Goal: Transaction & Acquisition: Purchase product/service

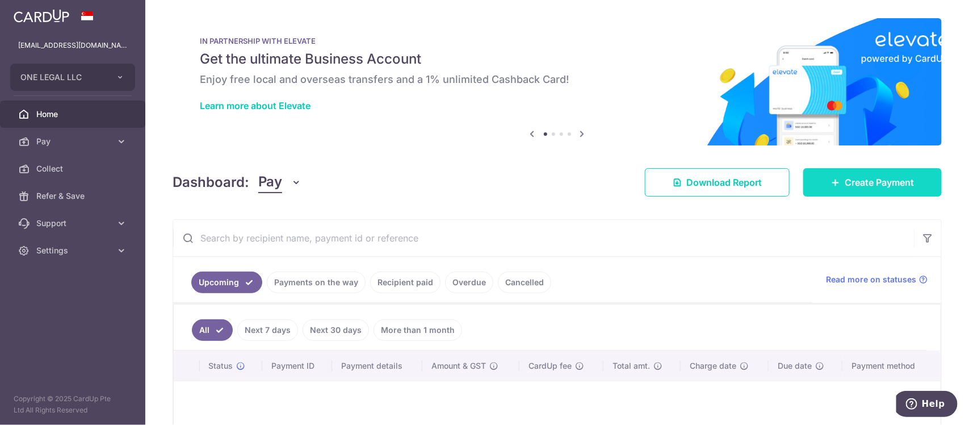
click at [881, 183] on span "Create Payment" at bounding box center [878, 182] width 69 height 14
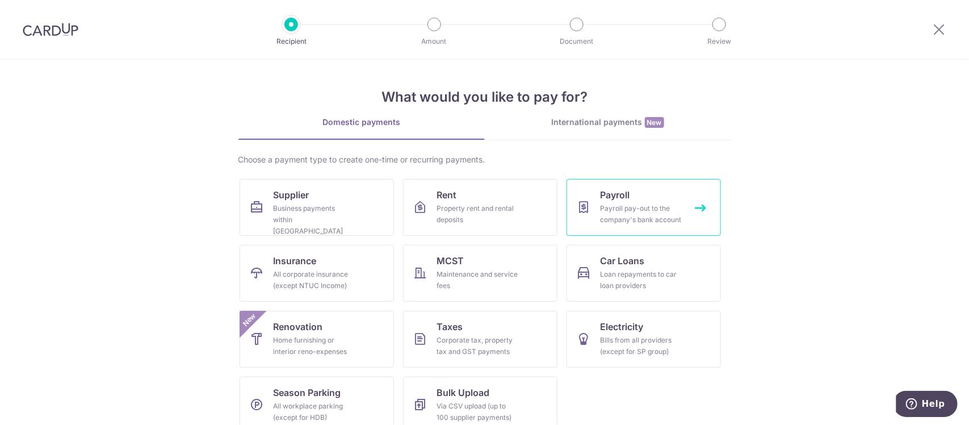
click at [637, 215] on div "Payroll pay-out to the company's bank account" at bounding box center [641, 214] width 82 height 23
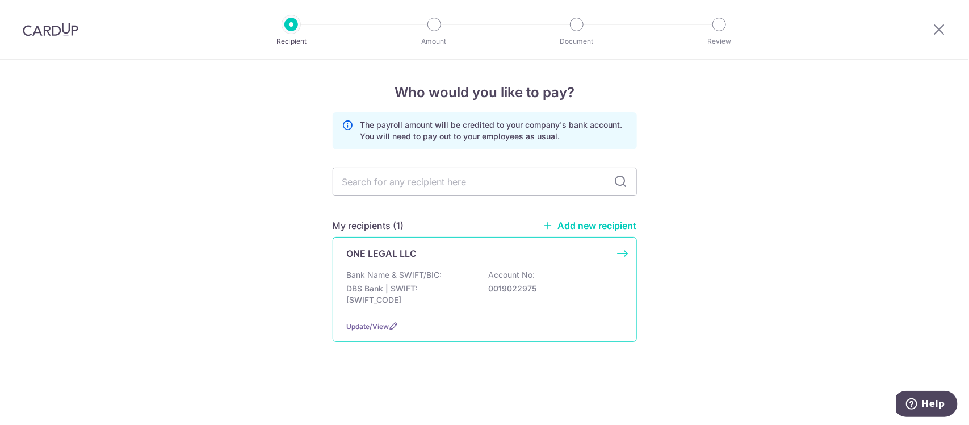
click at [422, 264] on div "ONE LEGAL LLC Bank Name & SWIFT/BIC: DBS Bank | SWIFT: [SWIFT_CODE] Account No:…" at bounding box center [485, 289] width 304 height 105
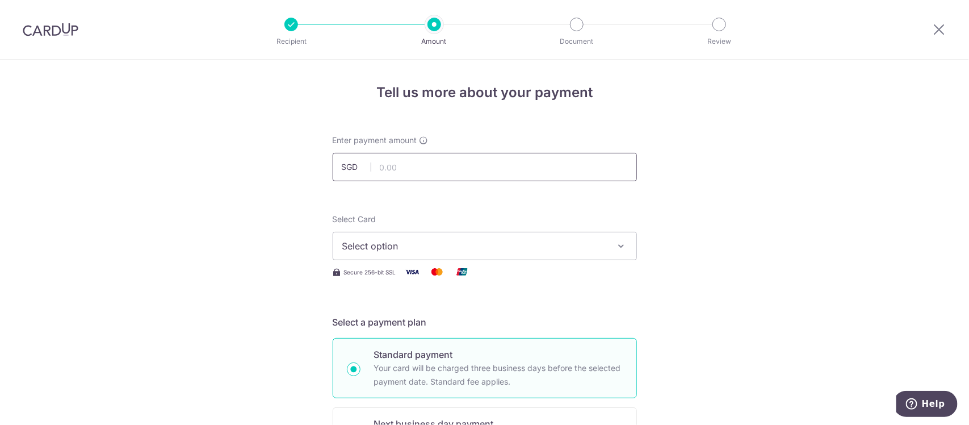
click at [472, 166] on input "text" at bounding box center [485, 167] width 304 height 28
type input "44,344.00"
click at [427, 239] on span "Select option" at bounding box center [474, 246] width 264 height 14
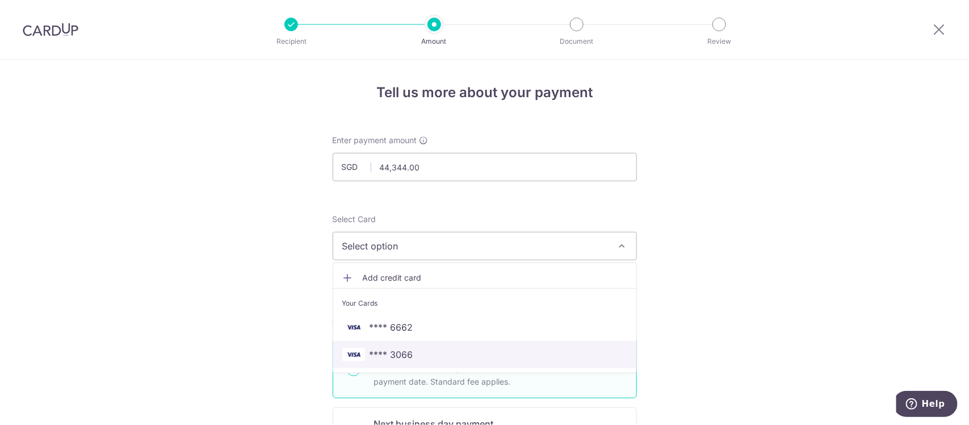
click at [440, 354] on span "**** 3066" at bounding box center [484, 354] width 285 height 14
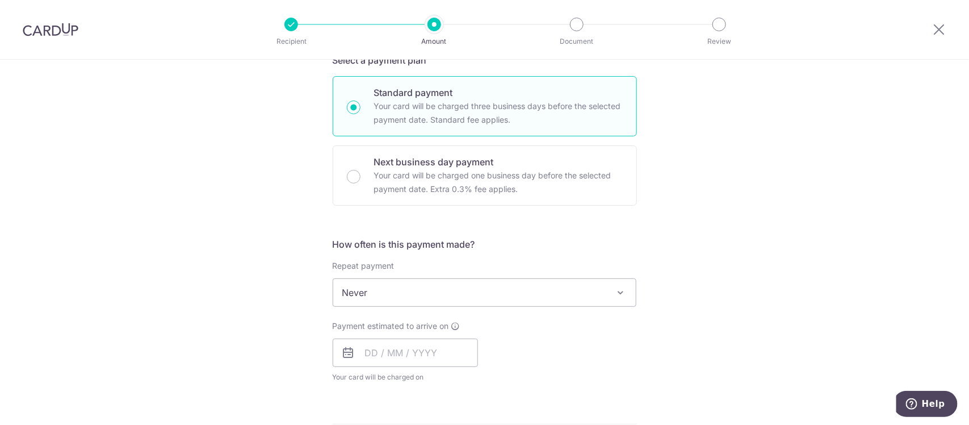
scroll to position [284, 0]
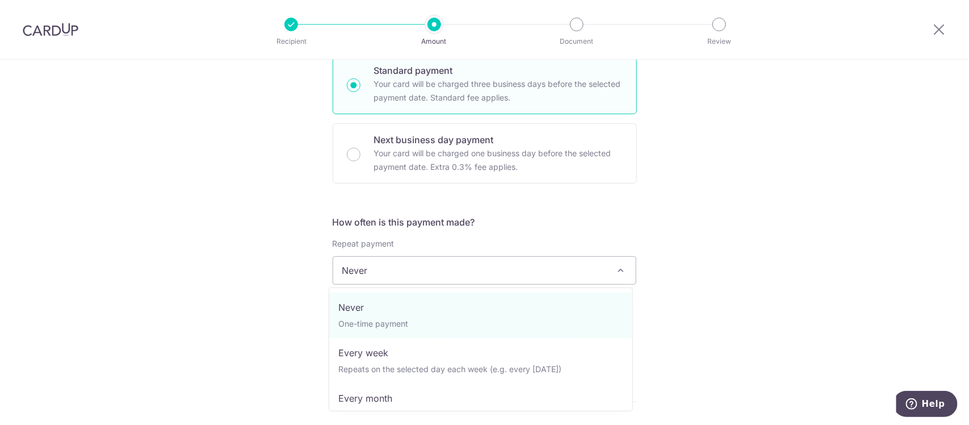
click at [487, 270] on span "Never" at bounding box center [484, 270] width 303 height 27
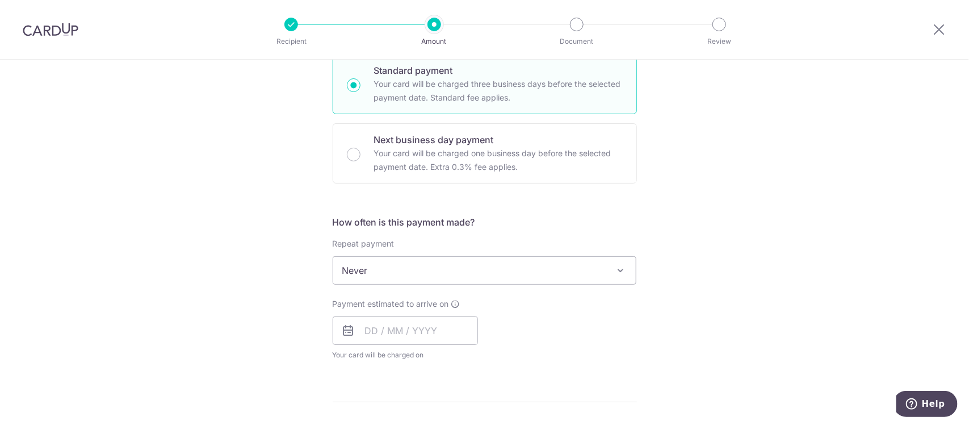
click at [262, 270] on div "Tell us more about your payment Enter payment amount SGD 44,344.00 44344.00 Sel…" at bounding box center [484, 321] width 969 height 1091
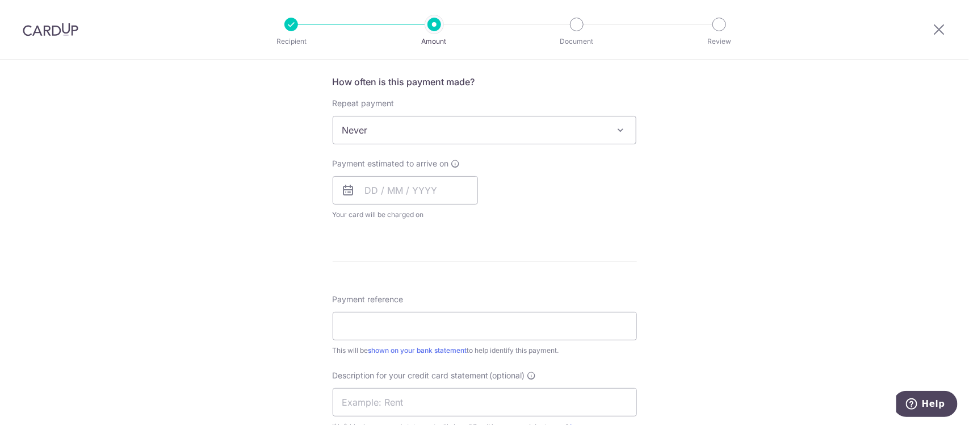
scroll to position [426, 0]
click at [424, 185] on input "text" at bounding box center [405, 188] width 145 height 28
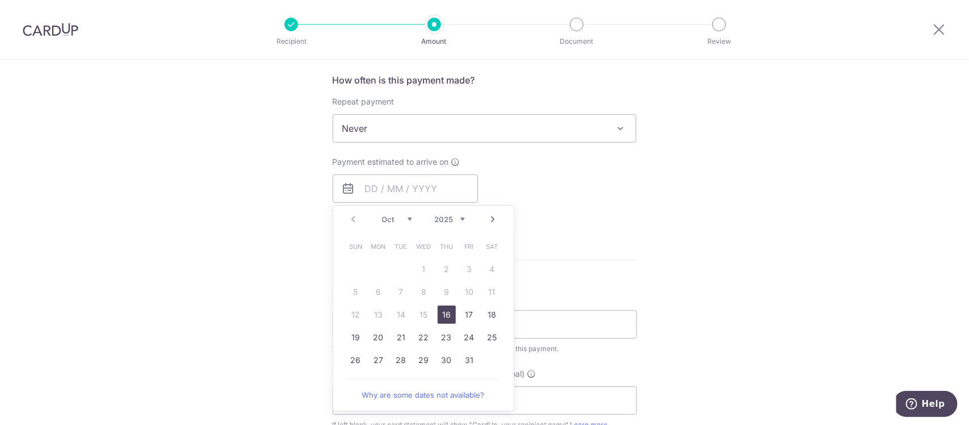
click at [440, 313] on link "16" at bounding box center [447, 314] width 18 height 18
type input "16/10/2025"
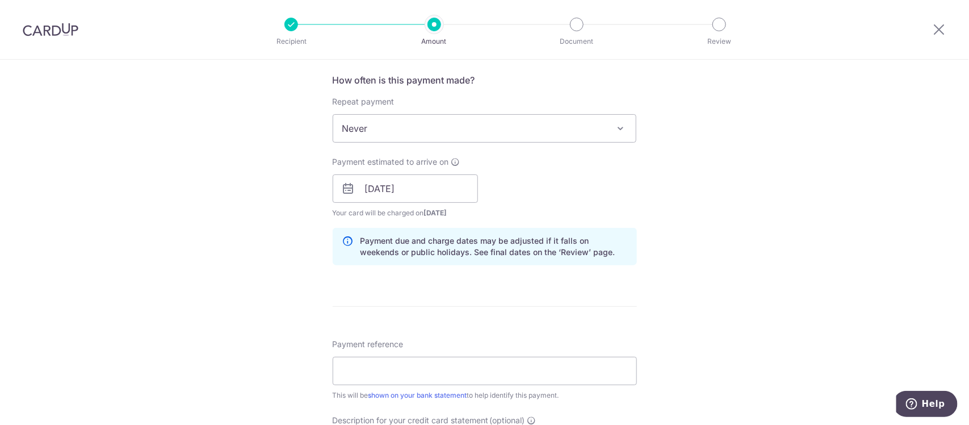
click at [233, 267] on div "Tell us more about your payment Enter payment amount SGD 44,344.00 44344.00 Sel…" at bounding box center [484, 203] width 969 height 1138
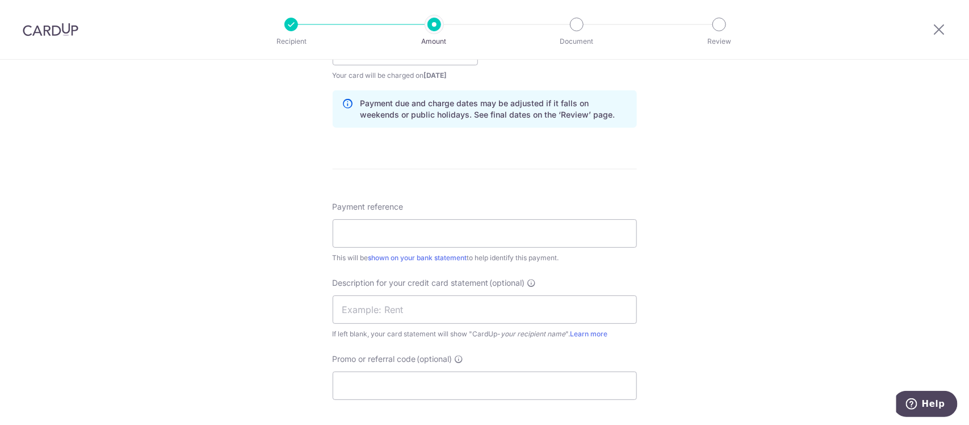
scroll to position [568, 0]
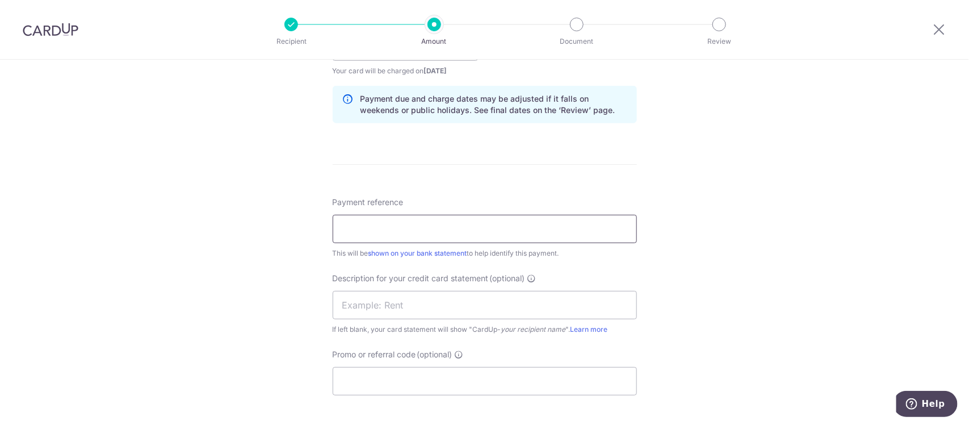
click at [396, 234] on input "Payment reference" at bounding box center [485, 229] width 304 height 28
drag, startPoint x: 356, startPoint y: 228, endPoint x: 248, endPoint y: 214, distance: 108.8
click at [248, 214] on div "Tell us more about your payment Enter payment amount SGD 44,344.00 44344.00 Sel…" at bounding box center [484, 61] width 969 height 1138
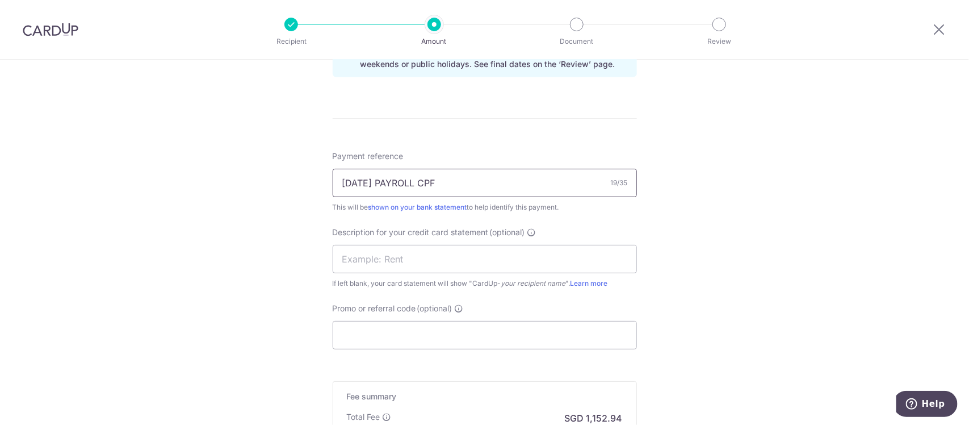
scroll to position [638, 0]
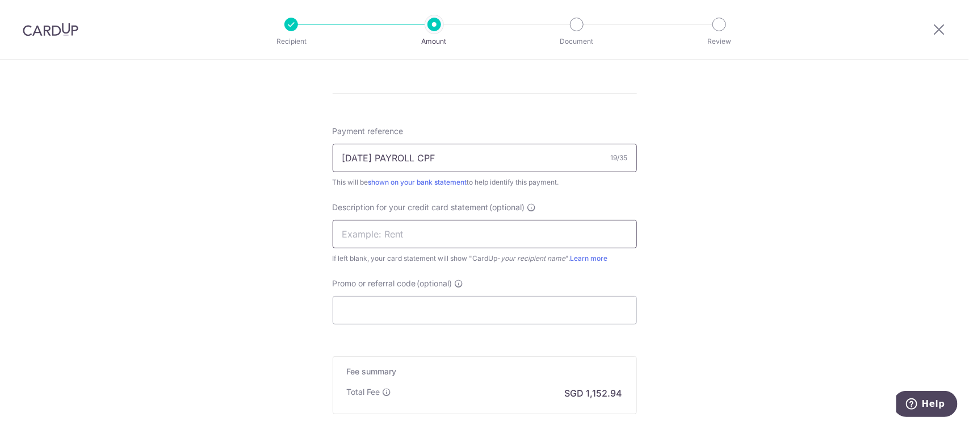
type input "[DATE] PAYROLL CPF"
click at [424, 239] on input "text" at bounding box center [485, 234] width 304 height 28
drag, startPoint x: 359, startPoint y: 231, endPoint x: 137, endPoint y: 205, distance: 223.4
type input "SEP2025 PAYROLL"
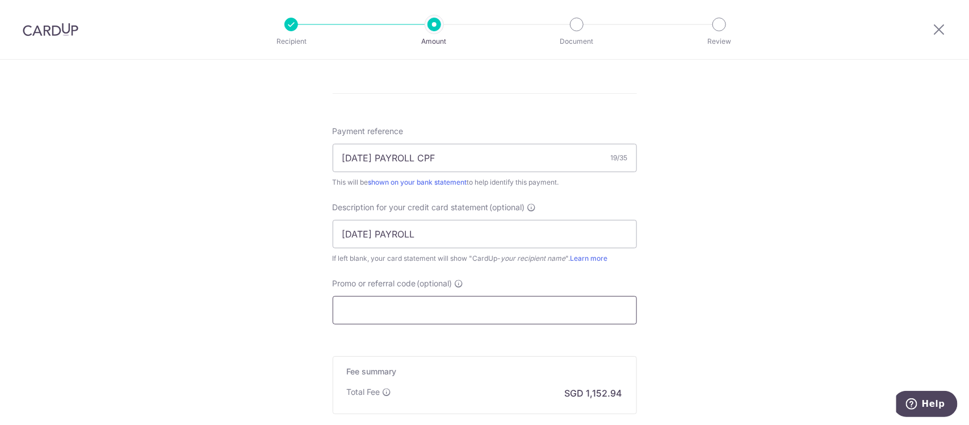
click at [410, 304] on input "Promo or referral code (optional)" at bounding box center [485, 310] width 304 height 28
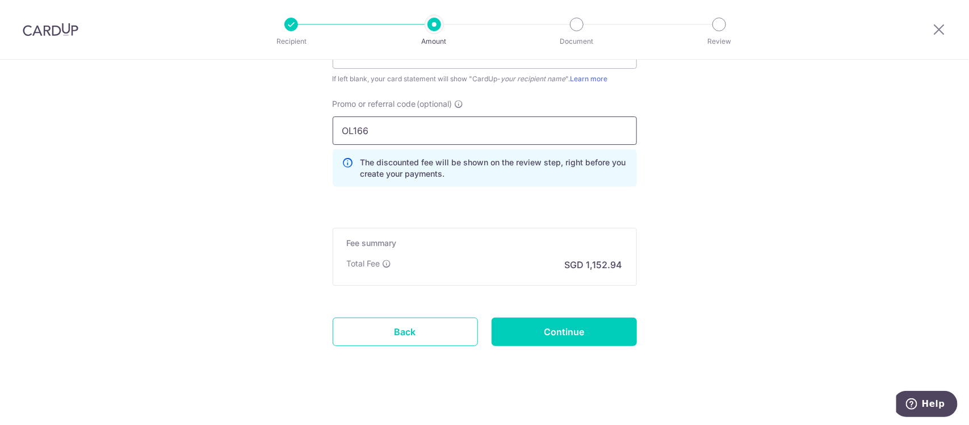
scroll to position [826, 0]
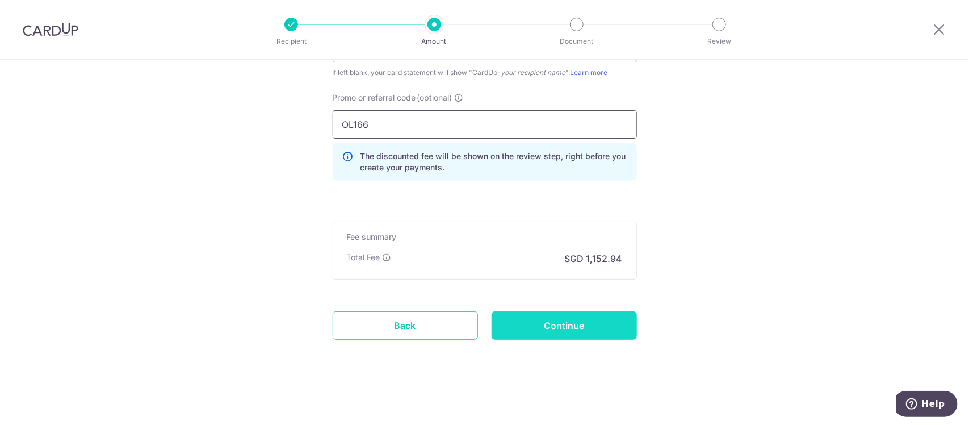
type input "OL166"
click at [577, 322] on input "Continue" at bounding box center [563, 325] width 145 height 28
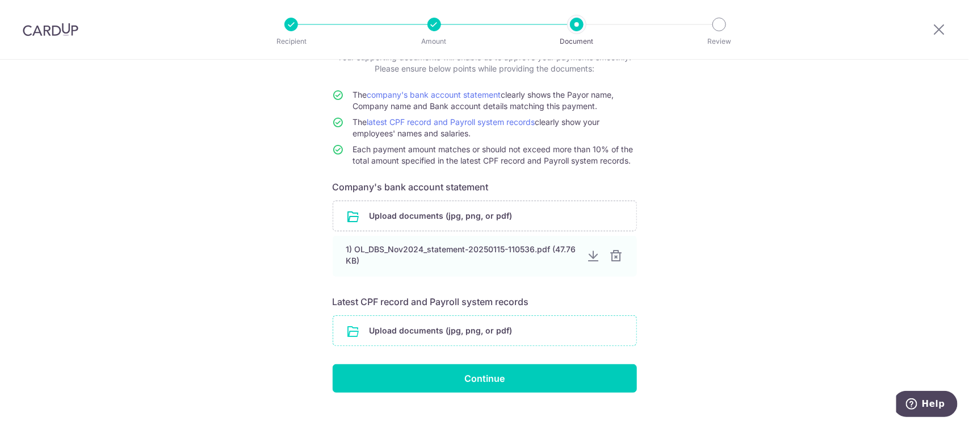
scroll to position [104, 0]
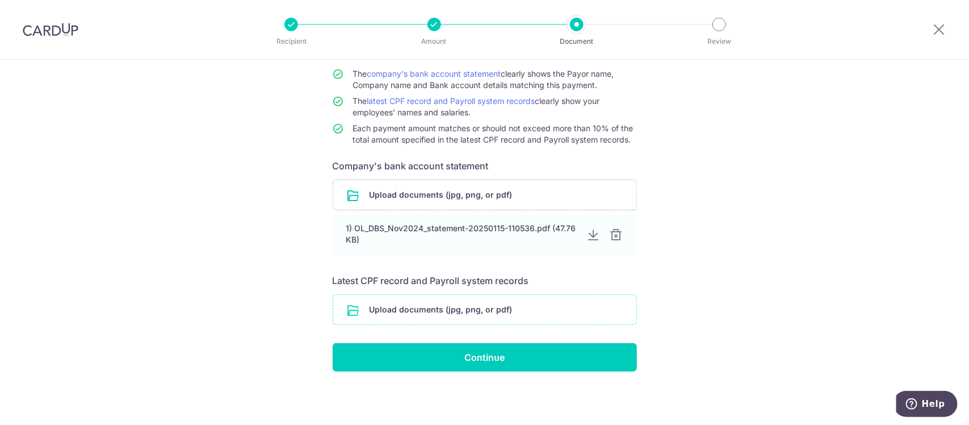
click at [406, 309] on input "file" at bounding box center [484, 310] width 303 height 30
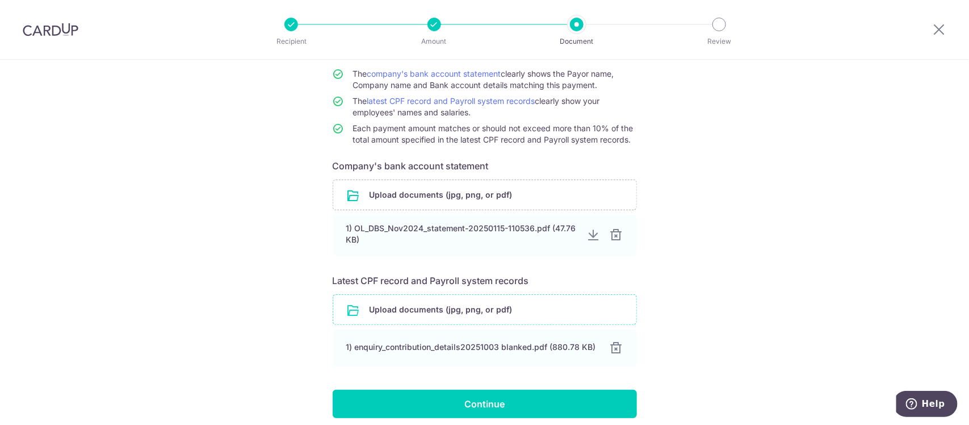
scroll to position [150, 0]
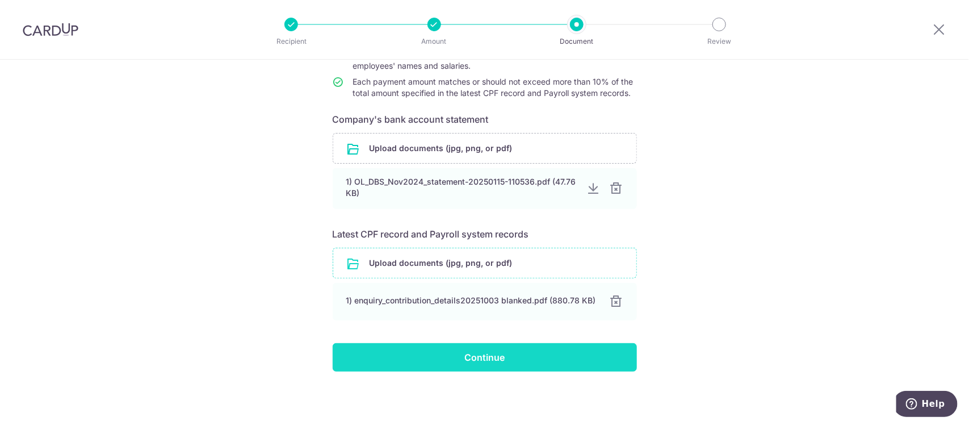
click at [489, 355] on input "Continue" at bounding box center [485, 357] width 304 height 28
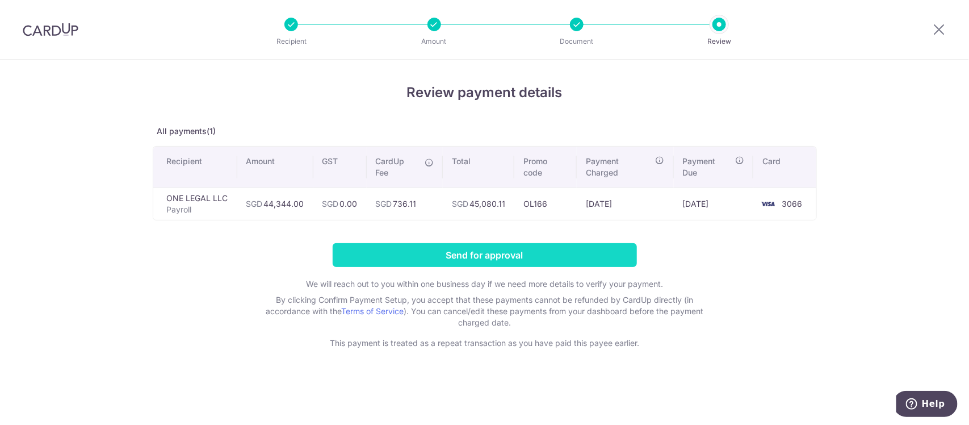
click at [494, 255] on input "Send for approval" at bounding box center [485, 255] width 304 height 24
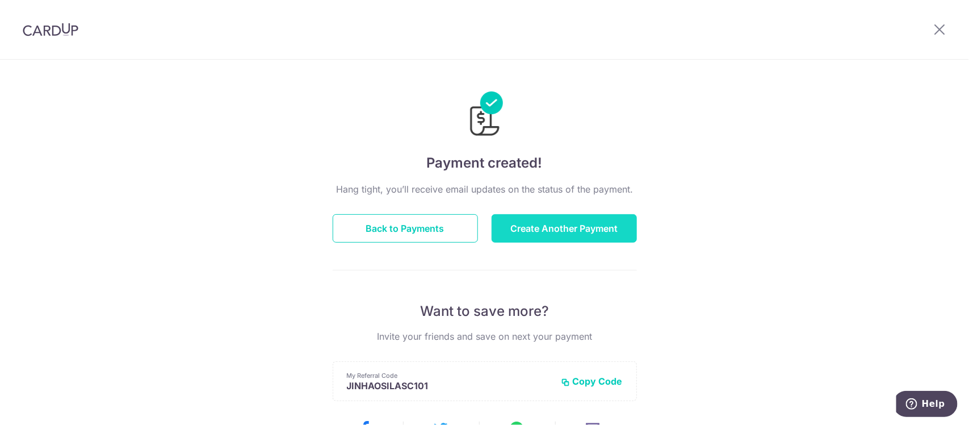
click at [543, 230] on button "Create Another Payment" at bounding box center [563, 228] width 145 height 28
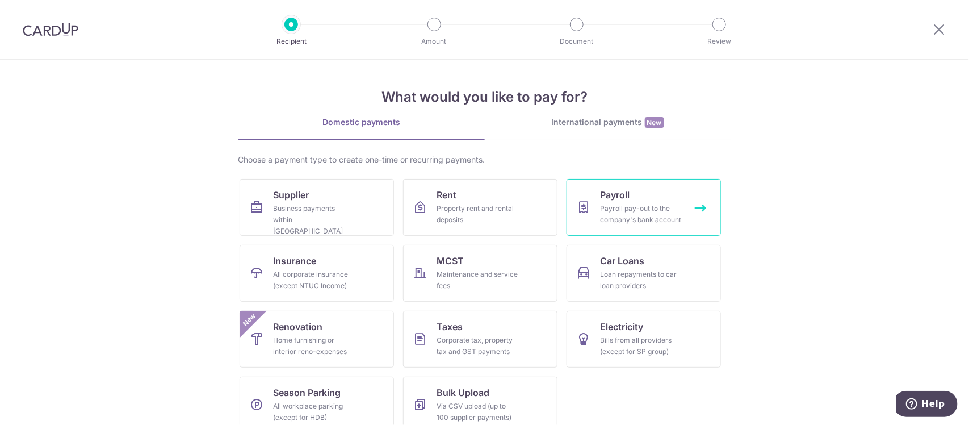
click at [629, 207] on div "Payroll pay-out to the company's bank account" at bounding box center [641, 214] width 82 height 23
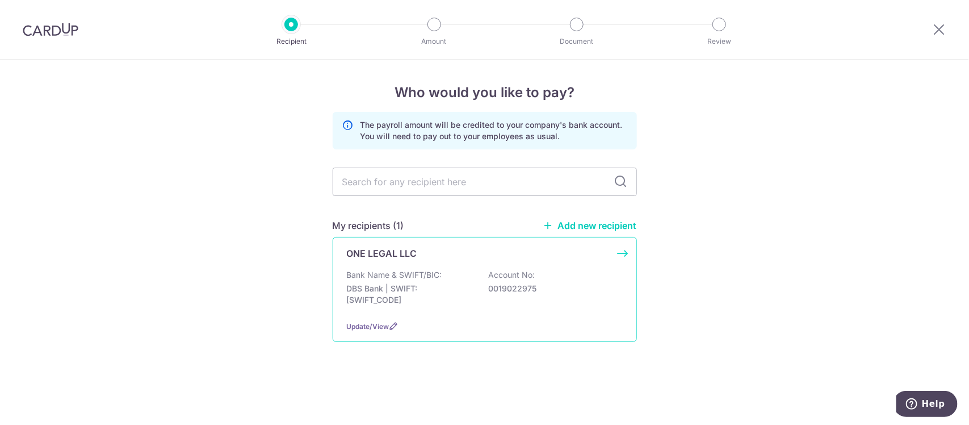
click at [412, 293] on p "DBS Bank | SWIFT: [SWIFT_CODE]" at bounding box center [410, 294] width 127 height 23
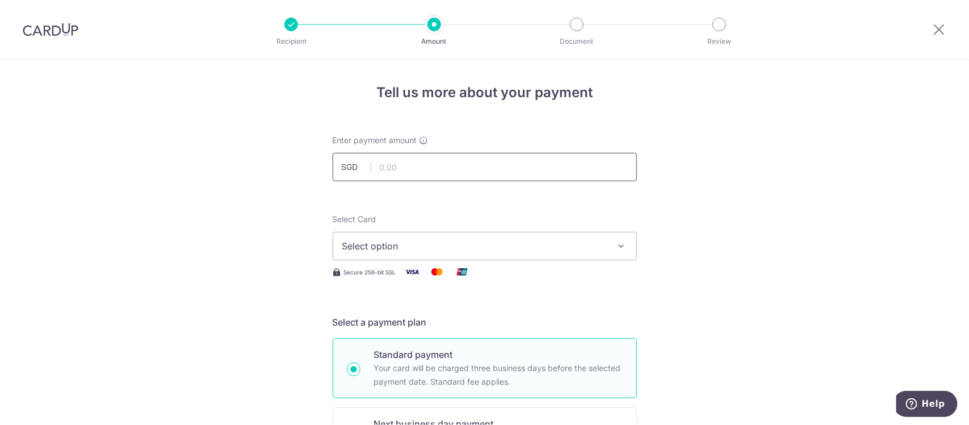
click at [401, 169] on input "text" at bounding box center [485, 167] width 304 height 28
type input "28,991.18"
click at [464, 246] on span "Select option" at bounding box center [474, 246] width 264 height 14
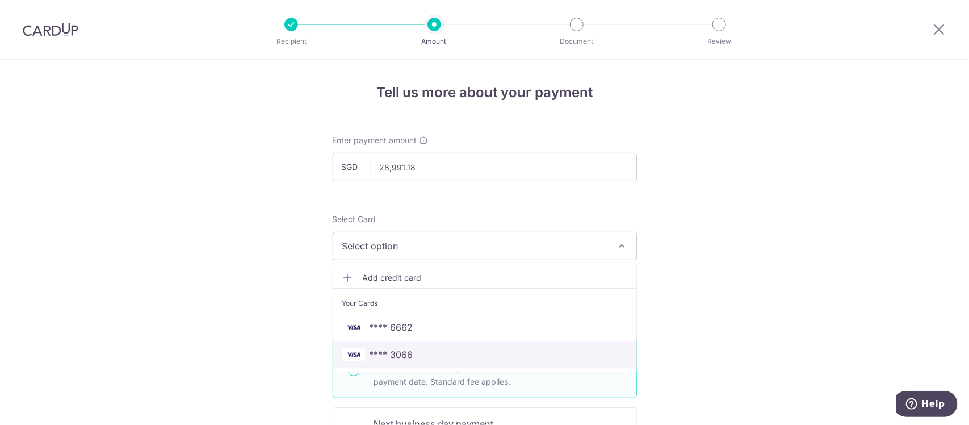
click at [457, 349] on span "**** 3066" at bounding box center [484, 354] width 285 height 14
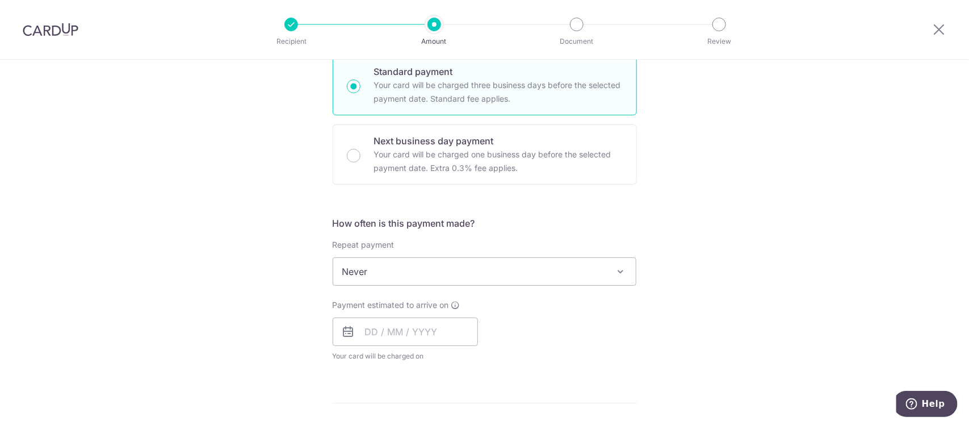
scroll to position [284, 0]
click at [466, 273] on span "Never" at bounding box center [484, 270] width 303 height 27
click at [202, 222] on div "Tell us more about your payment Enter payment amount SGD 28,991.18 28991.18 Sel…" at bounding box center [484, 321] width 969 height 1091
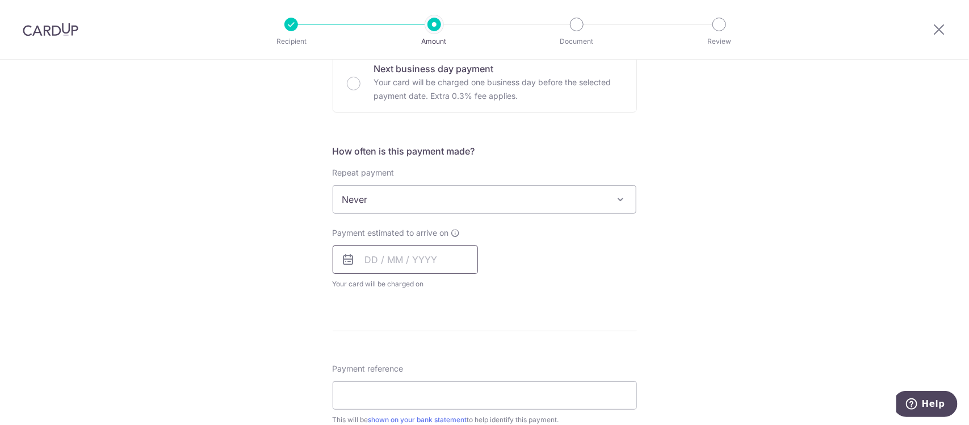
click at [435, 259] on input "text" at bounding box center [405, 259] width 145 height 28
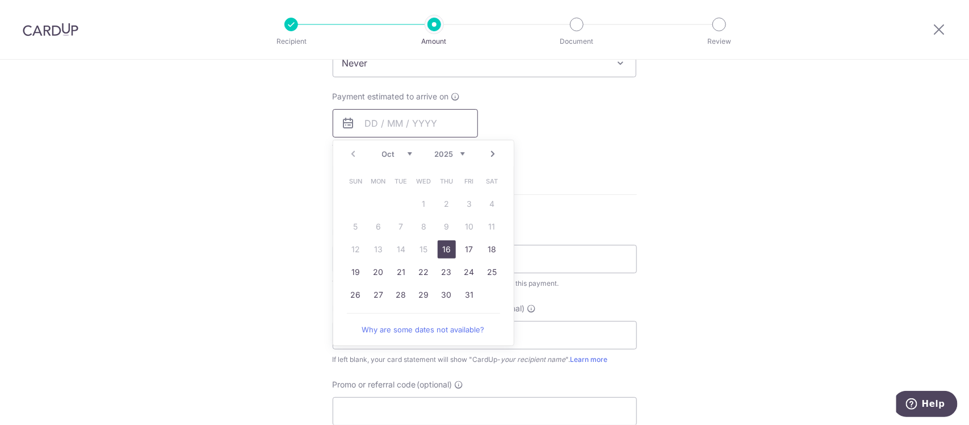
scroll to position [497, 0]
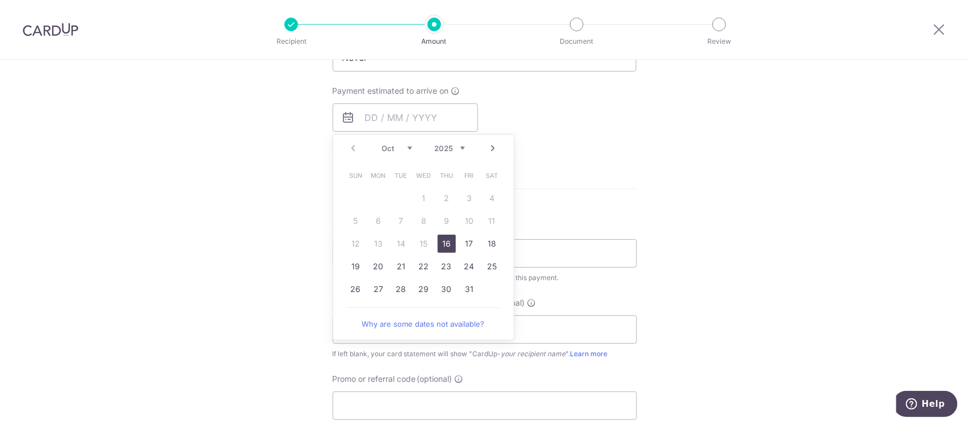
click at [440, 247] on link "16" at bounding box center [447, 243] width 18 height 18
type input "[DATE]"
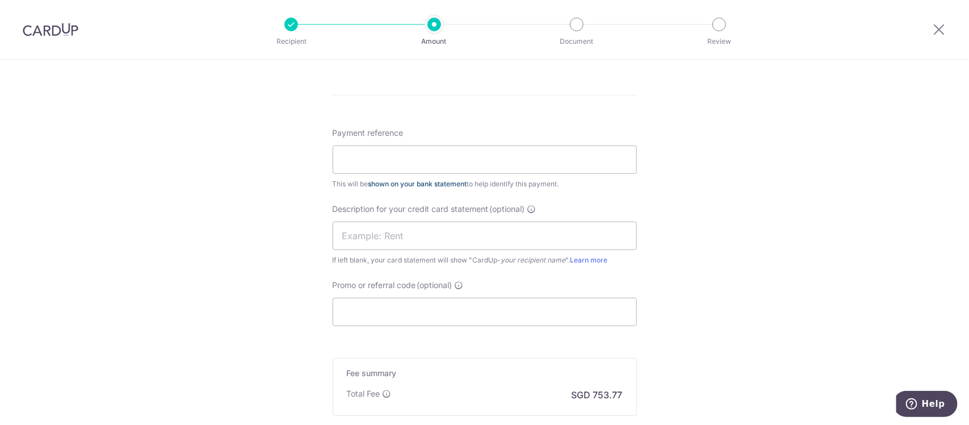
scroll to position [638, 0]
click at [413, 162] on input "Payment reference" at bounding box center [485, 158] width 304 height 28
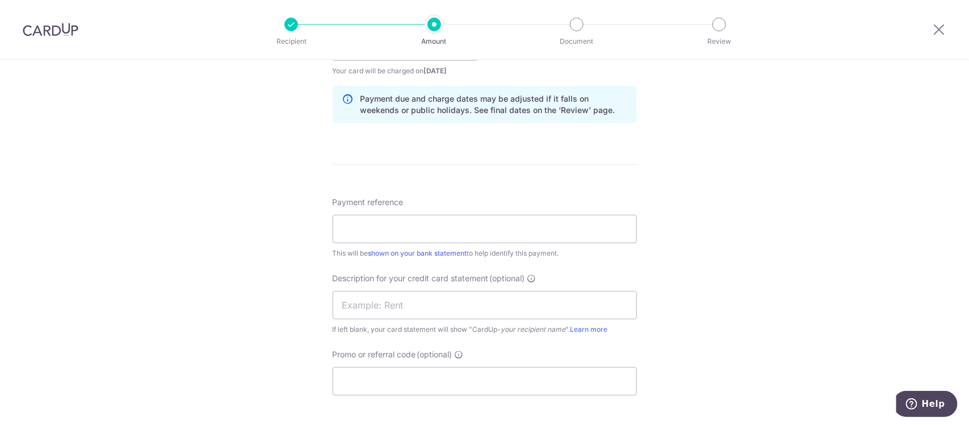
click at [196, 179] on div "Tell us more about your payment Enter payment amount SGD 28,991.18 28991.18 Sel…" at bounding box center [484, 61] width 969 height 1138
click at [440, 225] on input "Payment reference" at bounding box center [485, 229] width 304 height 28
click at [281, 207] on div "Tell us more about your payment Enter payment amount SGD 28,991.18 28991.18 Sel…" at bounding box center [484, 61] width 969 height 1138
click at [443, 229] on input "Payment reference" at bounding box center [485, 229] width 304 height 28
click at [372, 309] on input "text" at bounding box center [485, 305] width 304 height 28
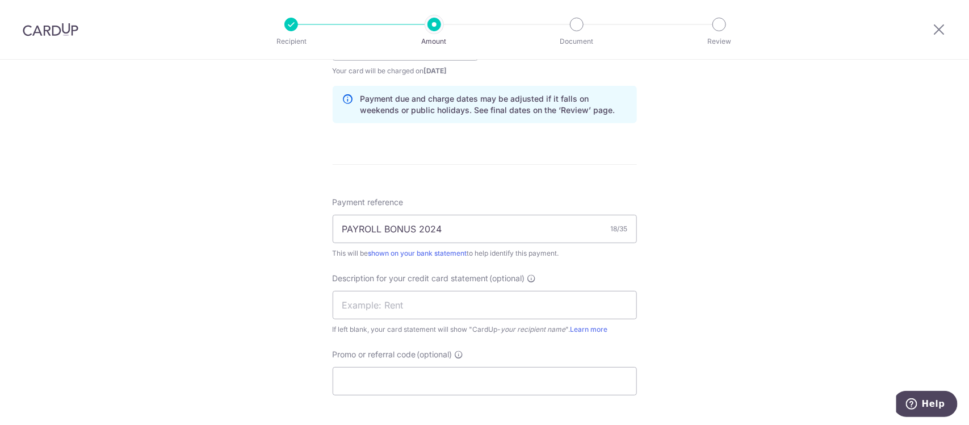
click at [275, 230] on div "Tell us more about your payment Enter payment amount SGD 28,991.18 28991.18 Sel…" at bounding box center [484, 61] width 969 height 1138
click at [473, 233] on input "PAYROLL BONUS 2024" at bounding box center [485, 229] width 304 height 28
drag, startPoint x: 463, startPoint y: 231, endPoint x: 220, endPoint y: 208, distance: 244.0
click at [220, 208] on div "Tell us more about your payment Enter payment amount SGD 28,991.18 28991.18 Sel…" at bounding box center [484, 61] width 969 height 1138
type input "PAYROLL BONUS 2024 1of2"
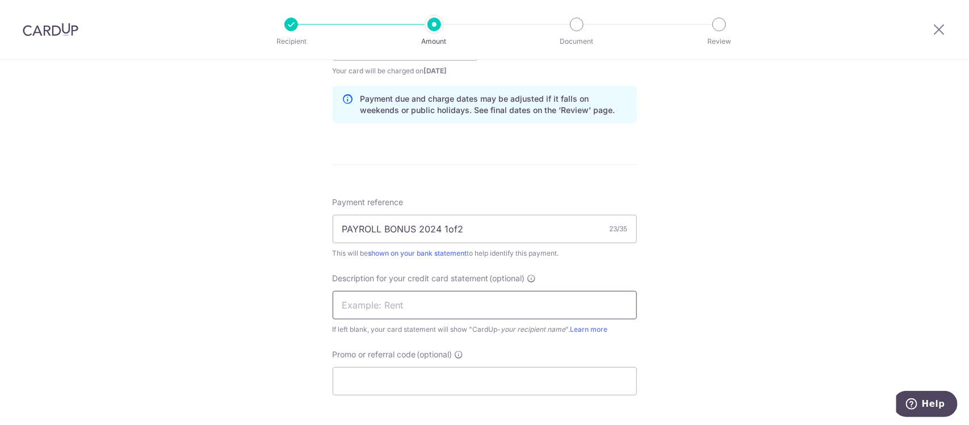
click at [398, 301] on input "text" at bounding box center [485, 305] width 304 height 28
click at [227, 261] on div "Tell us more about your payment Enter payment amount SGD 28,991.18 28991.18 Sel…" at bounding box center [484, 61] width 969 height 1138
click at [401, 297] on input "text" at bounding box center [485, 305] width 304 height 28
paste input "PAYROLL BONUS 2"
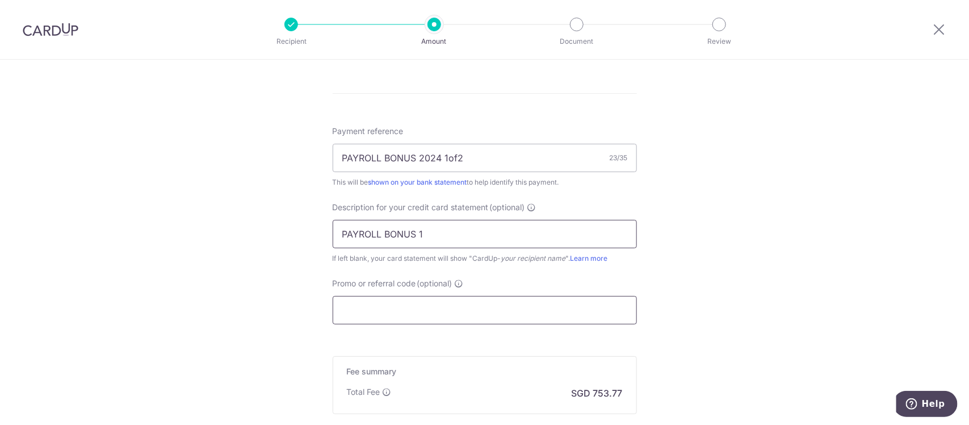
type input "PAYROLL BONUS 1"
click at [495, 316] on input "Promo or referral code (optional)" at bounding box center [485, 310] width 304 height 28
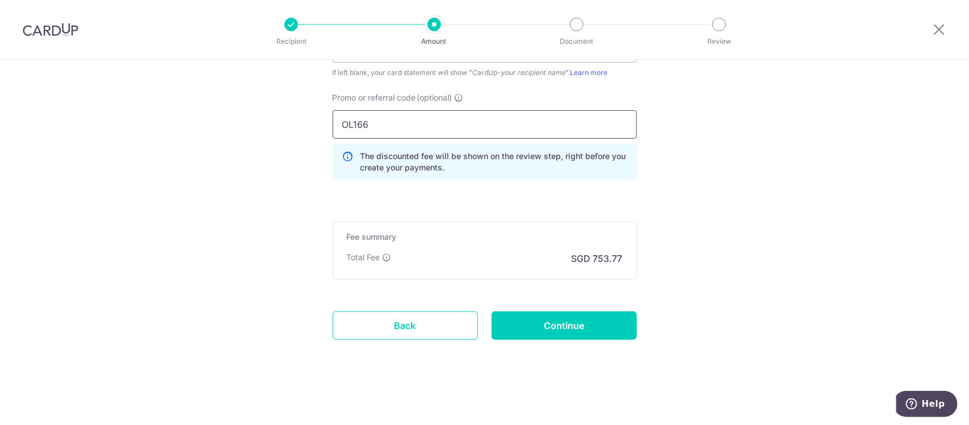
scroll to position [826, 0]
type input "OL166"
click at [581, 320] on input "Continue" at bounding box center [563, 325] width 145 height 28
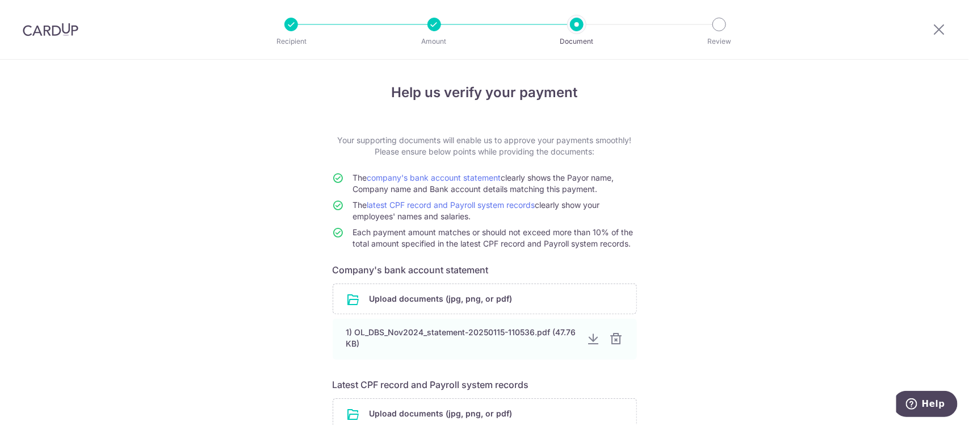
scroll to position [104, 0]
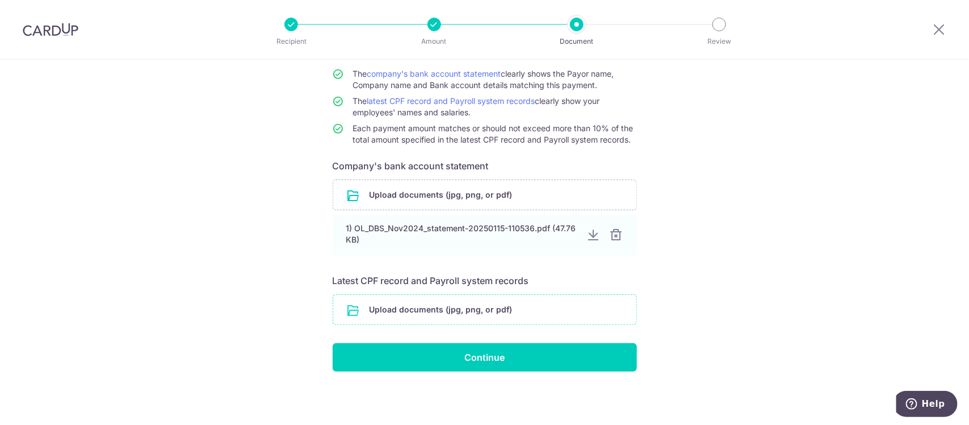
click at [484, 313] on input "file" at bounding box center [484, 310] width 303 height 30
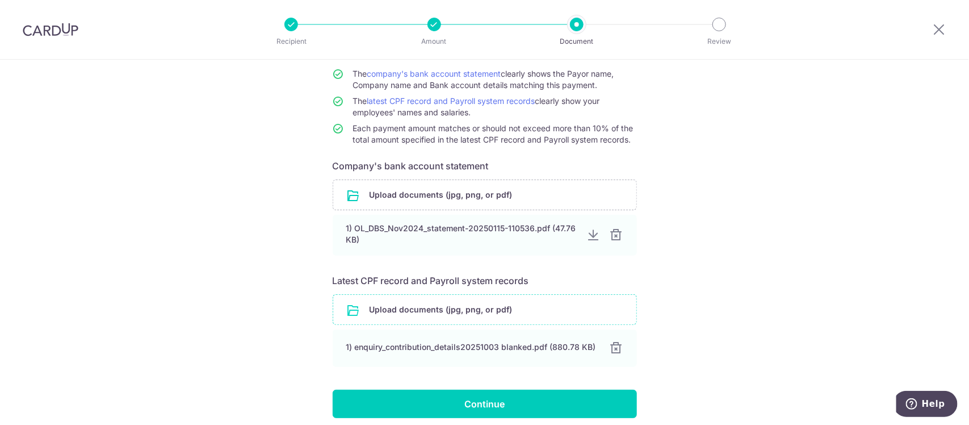
scroll to position [150, 0]
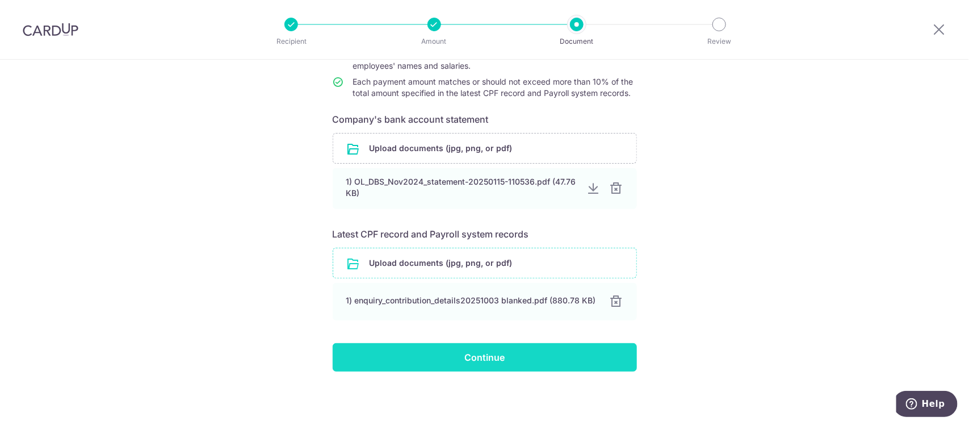
click at [487, 356] on input "Continue" at bounding box center [485, 357] width 304 height 28
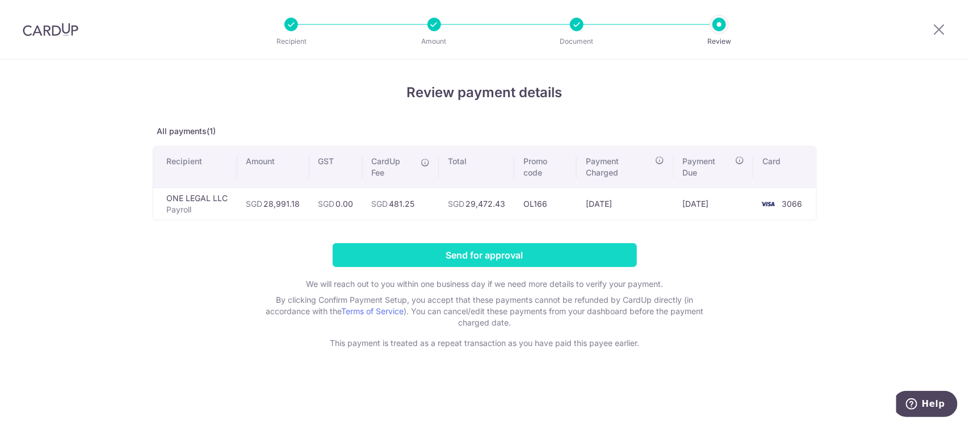
click at [456, 256] on input "Send for approval" at bounding box center [485, 255] width 304 height 24
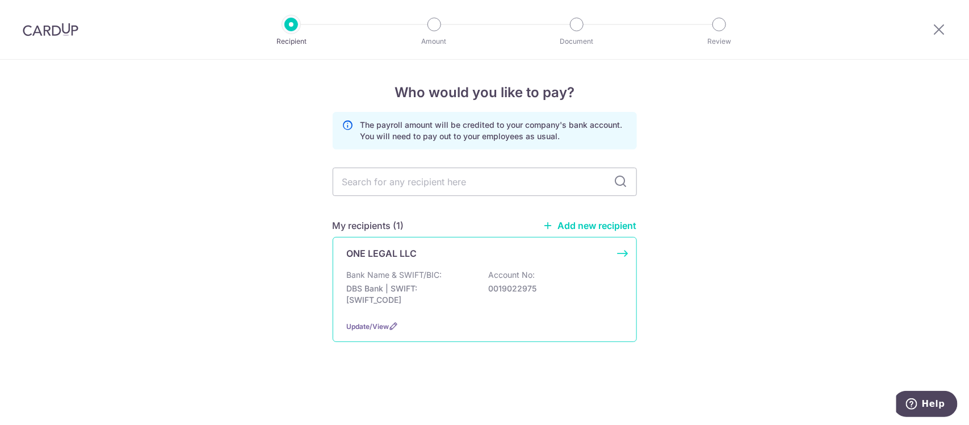
click at [385, 261] on div "ONE LEGAL LLC Bank Name & SWIFT/BIC: DBS Bank | SWIFT: [SWIFT_CODE] Account No:…" at bounding box center [485, 289] width 304 height 105
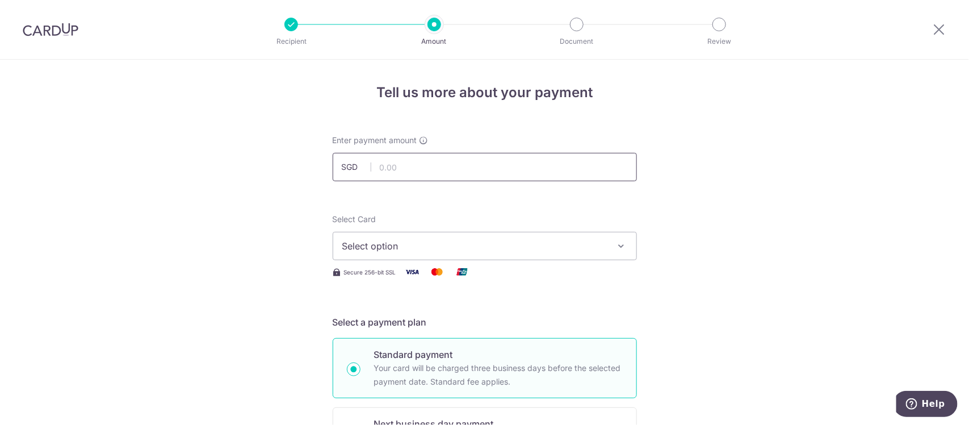
click at [444, 161] on input "text" at bounding box center [485, 167] width 304 height 28
type input "28,000.00"
click at [426, 239] on span "Select option" at bounding box center [474, 246] width 264 height 14
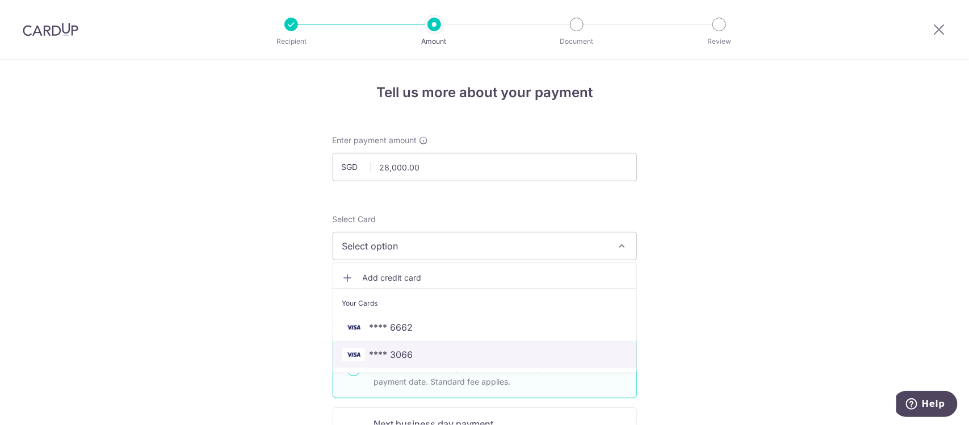
click at [460, 347] on span "**** 3066" at bounding box center [484, 354] width 285 height 14
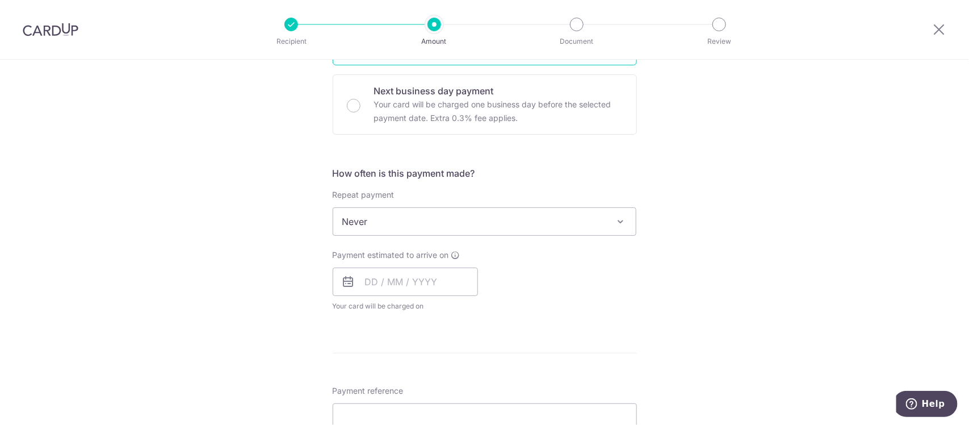
scroll to position [355, 0]
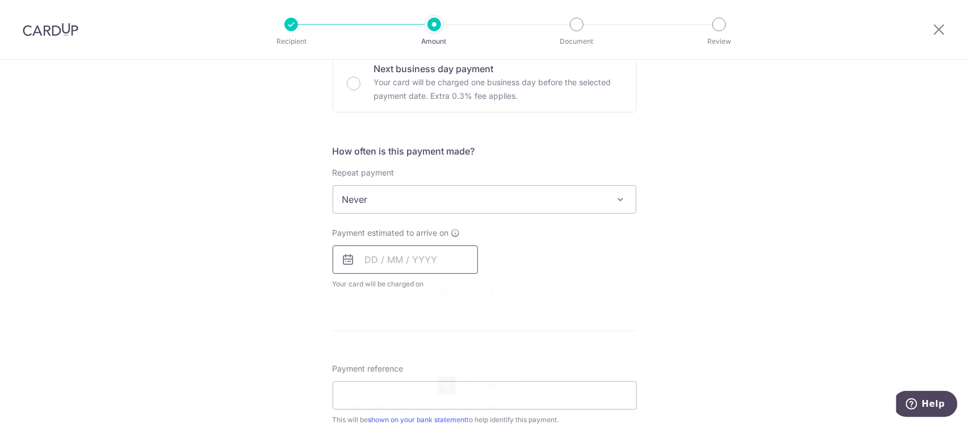
click at [423, 257] on input "text" at bounding box center [405, 259] width 145 height 28
drag, startPoint x: 449, startPoint y: 384, endPoint x: 279, endPoint y: 317, distance: 182.6
click at [449, 384] on link "16" at bounding box center [447, 385] width 18 height 18
type input "[DATE]"
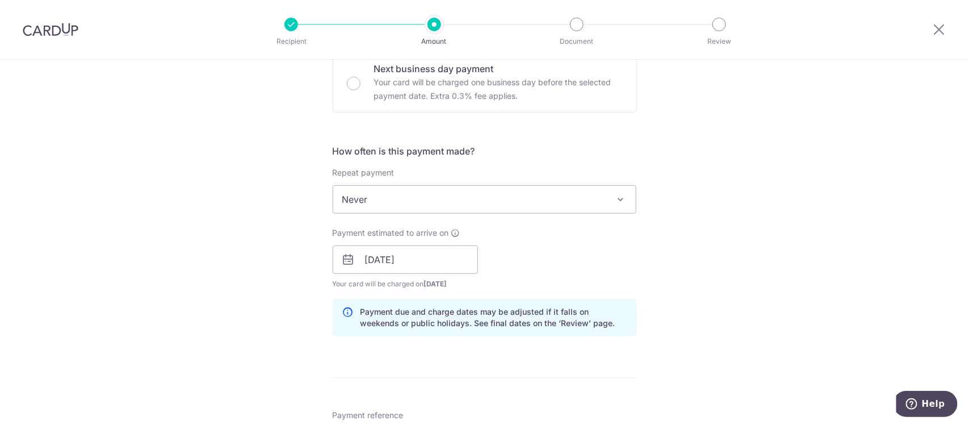
click at [274, 313] on div "Tell us more about your payment Enter payment amount SGD 28,000.00 28000.00 Sel…" at bounding box center [484, 274] width 969 height 1138
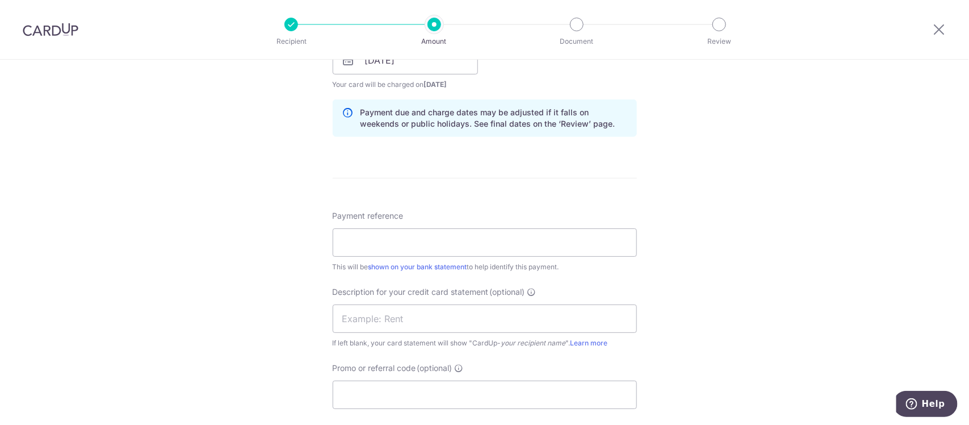
scroll to position [568, 0]
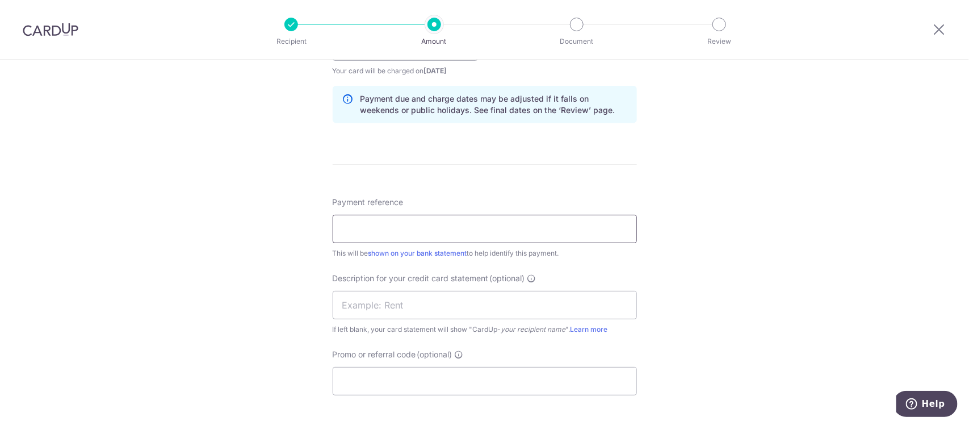
click at [415, 239] on input "Payment reference" at bounding box center [485, 229] width 304 height 28
paste input "PAYROLL BONUS 2024 1of2"
click at [441, 225] on input "PAYROLL BONUS 2024 1of2" at bounding box center [485, 229] width 304 height 28
type input "PAYROLL BONUS 2024 2of2"
click at [426, 305] on input "text" at bounding box center [485, 305] width 304 height 28
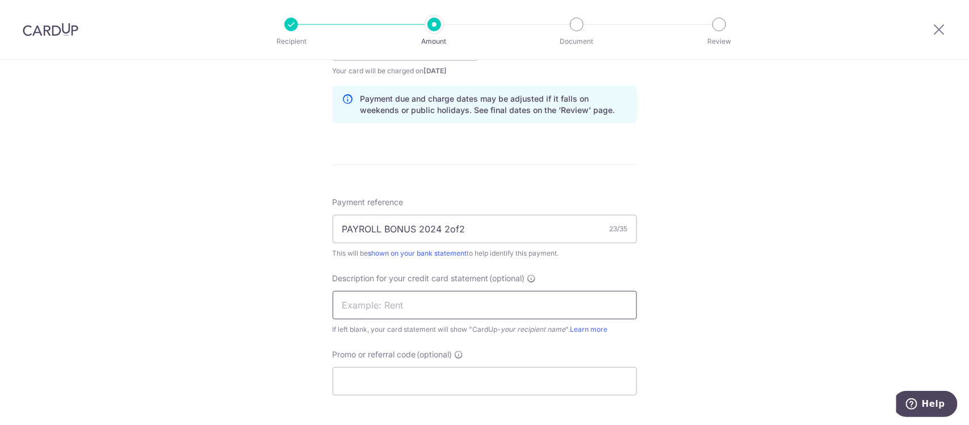
paste input "PAYROLL BONUS 2"
type input "PAYROLL BONUS 2"
click at [390, 380] on input "Promo or referral code (optional)" at bounding box center [485, 381] width 304 height 28
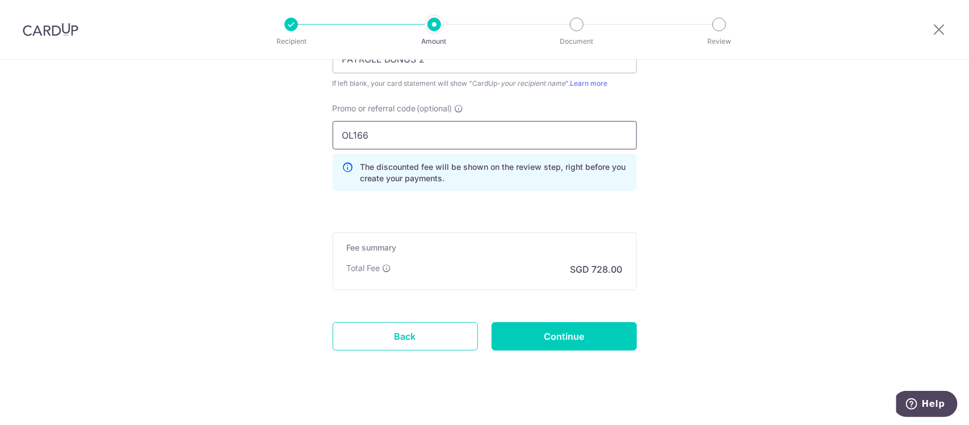
scroll to position [826, 0]
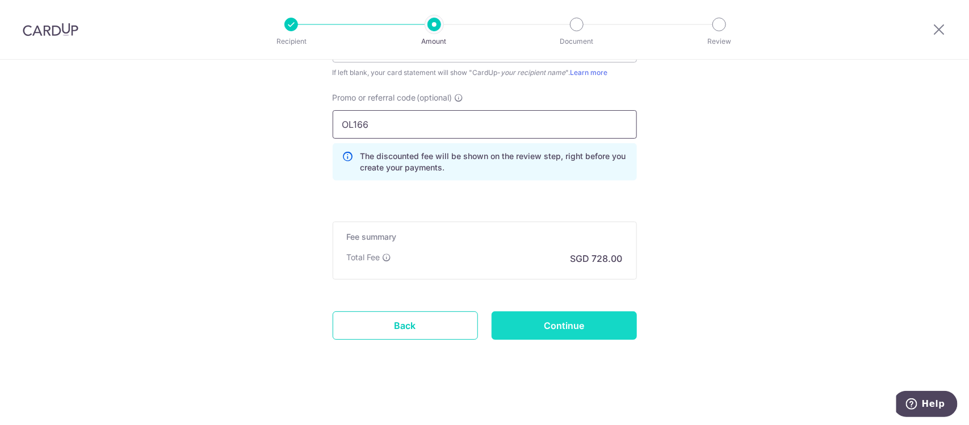
type input "OL166"
click at [568, 320] on input "Continue" at bounding box center [563, 325] width 145 height 28
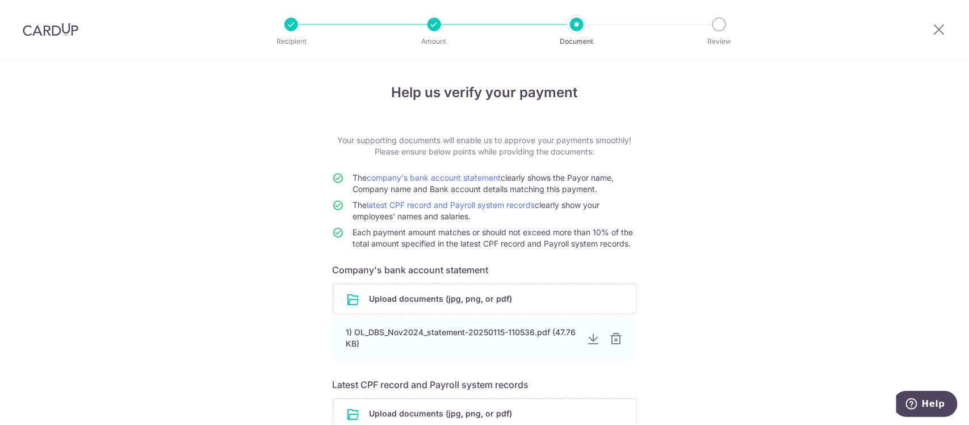
scroll to position [104, 0]
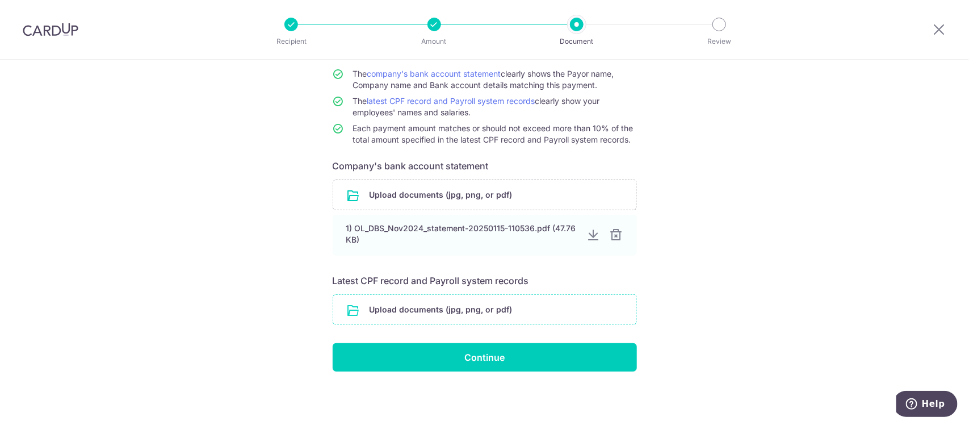
click at [461, 305] on input "file" at bounding box center [484, 310] width 303 height 30
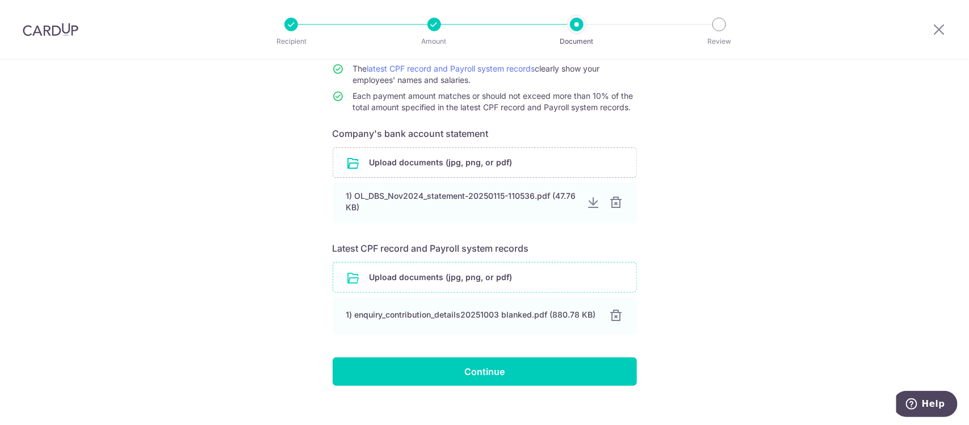
scroll to position [150, 0]
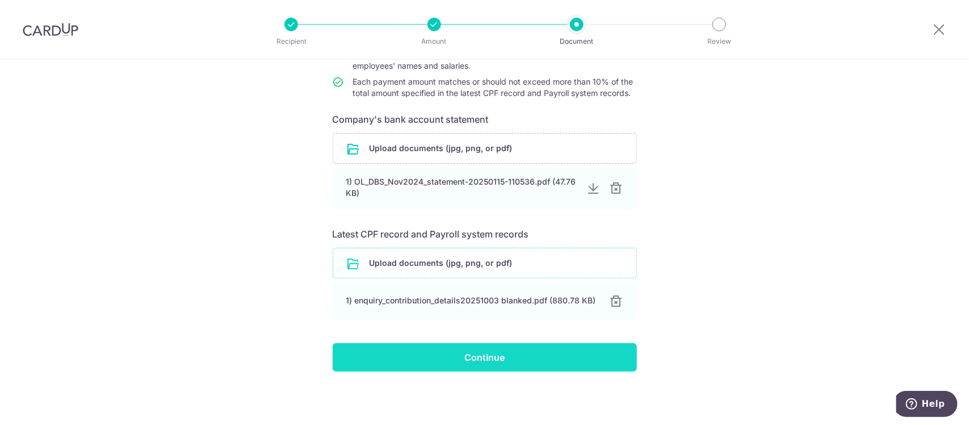
click at [514, 359] on input "Continue" at bounding box center [485, 357] width 304 height 28
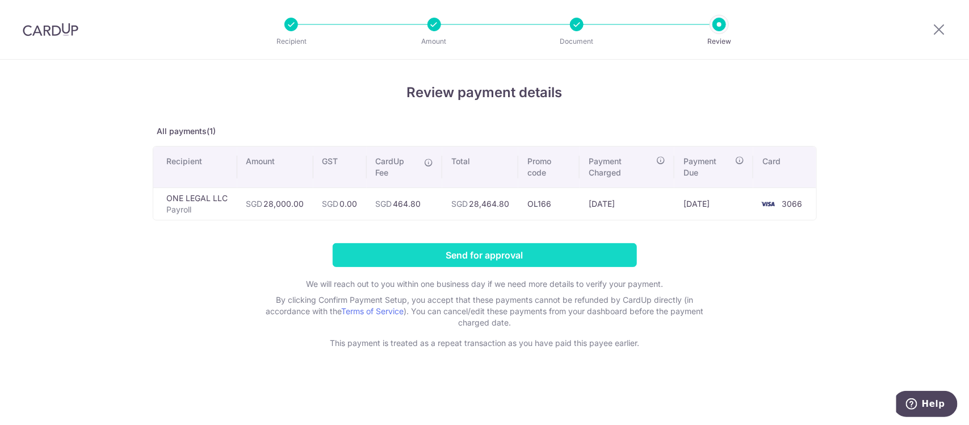
click at [523, 254] on input "Send for approval" at bounding box center [485, 255] width 304 height 24
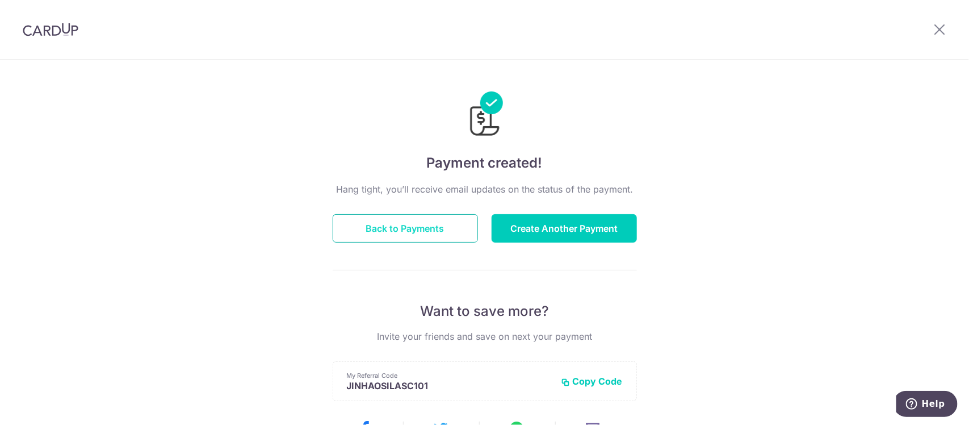
click at [422, 224] on button "Back to Payments" at bounding box center [405, 228] width 145 height 28
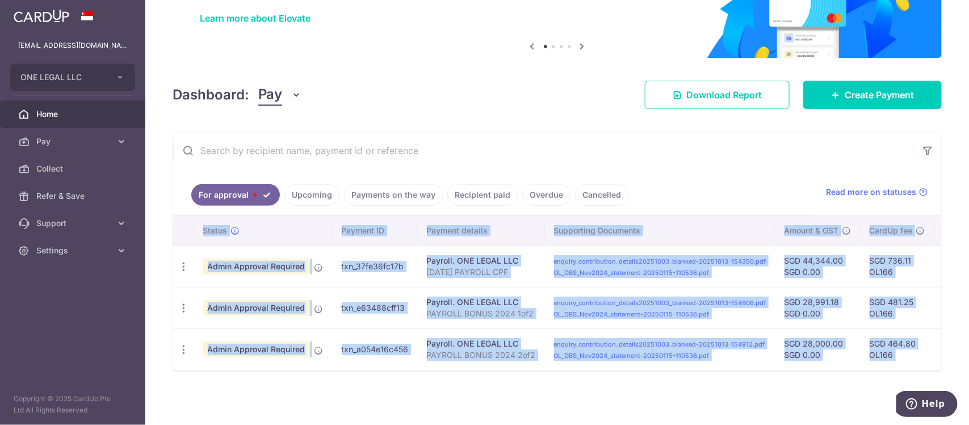
drag, startPoint x: 704, startPoint y: 370, endPoint x: 884, endPoint y: 366, distance: 179.4
click at [884, 366] on div "Status Payment ID Payment details Supporting Documents Amount & GST CardUp fee …" at bounding box center [557, 293] width 768 height 155
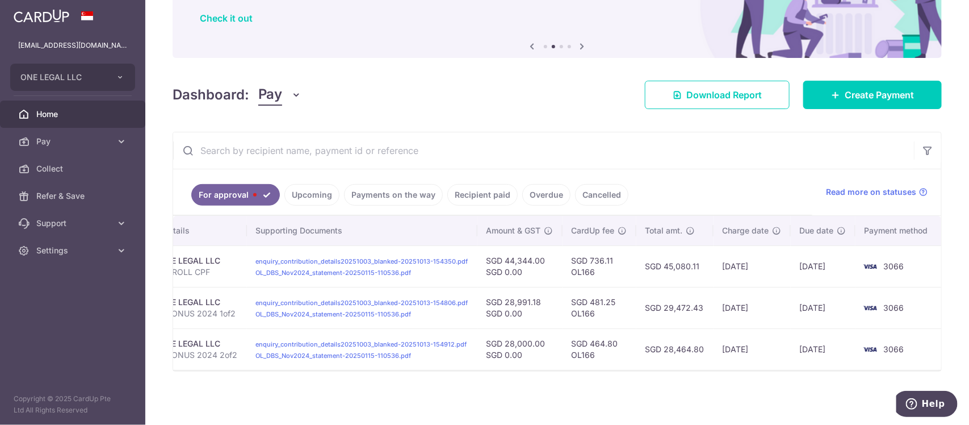
click at [157, 54] on div "× Pause Schedule Pause all future payments in this series Pause just this one p…" at bounding box center [556, 212] width 823 height 425
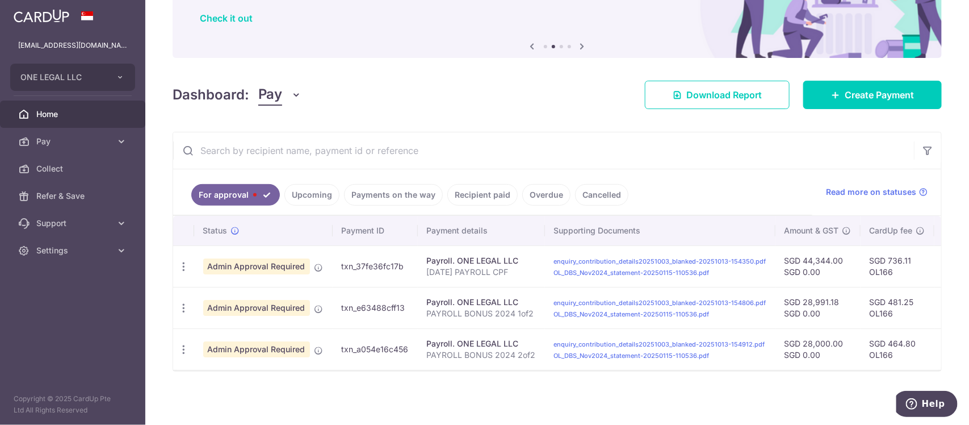
click at [407, 89] on div "Dashboard: Pay Pay Collect Download Report Create Payment" at bounding box center [557, 92] width 769 height 33
